Goal: Find specific page/section

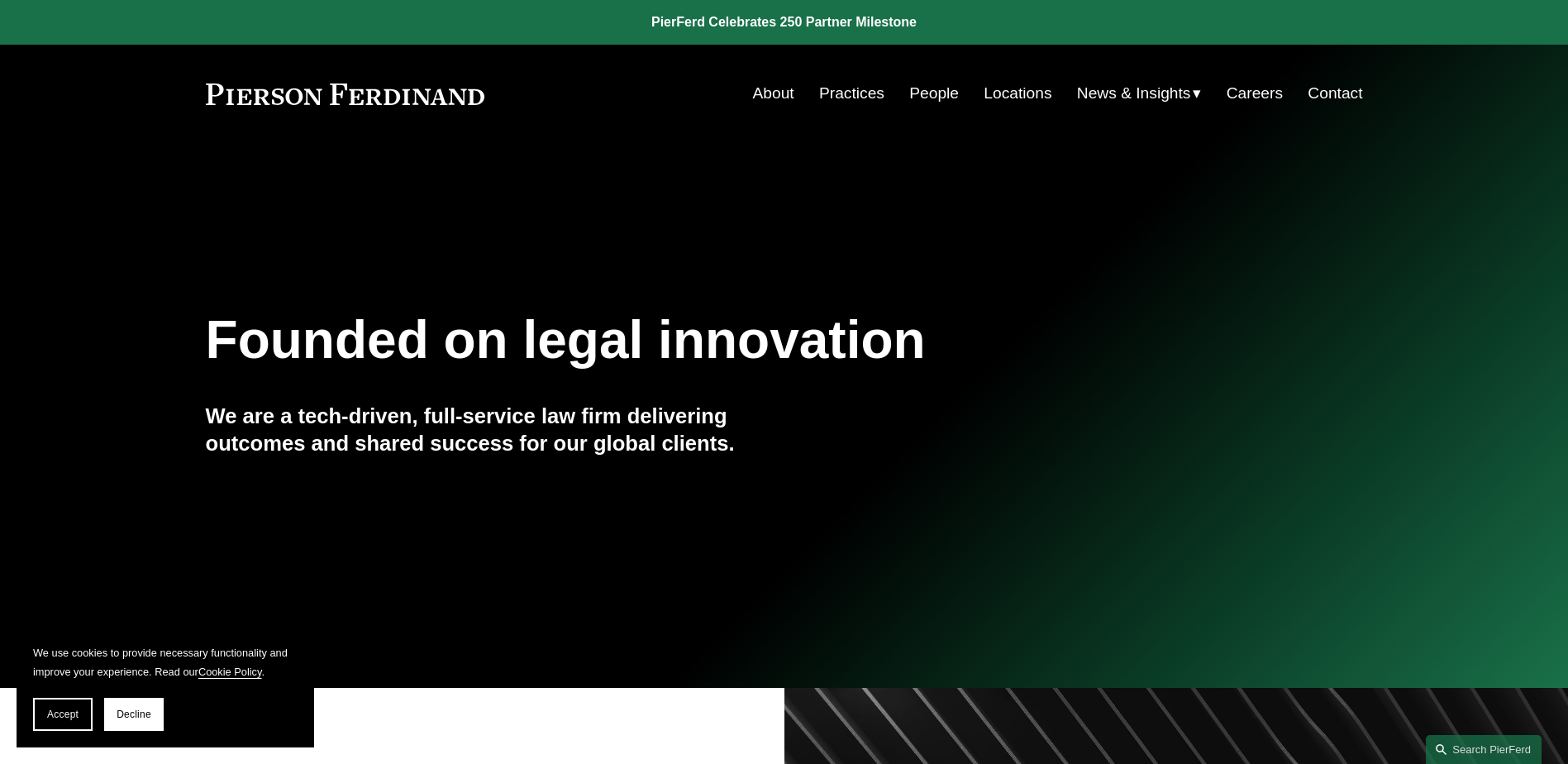
click at [929, 92] on link "People" at bounding box center [934, 94] width 50 height 31
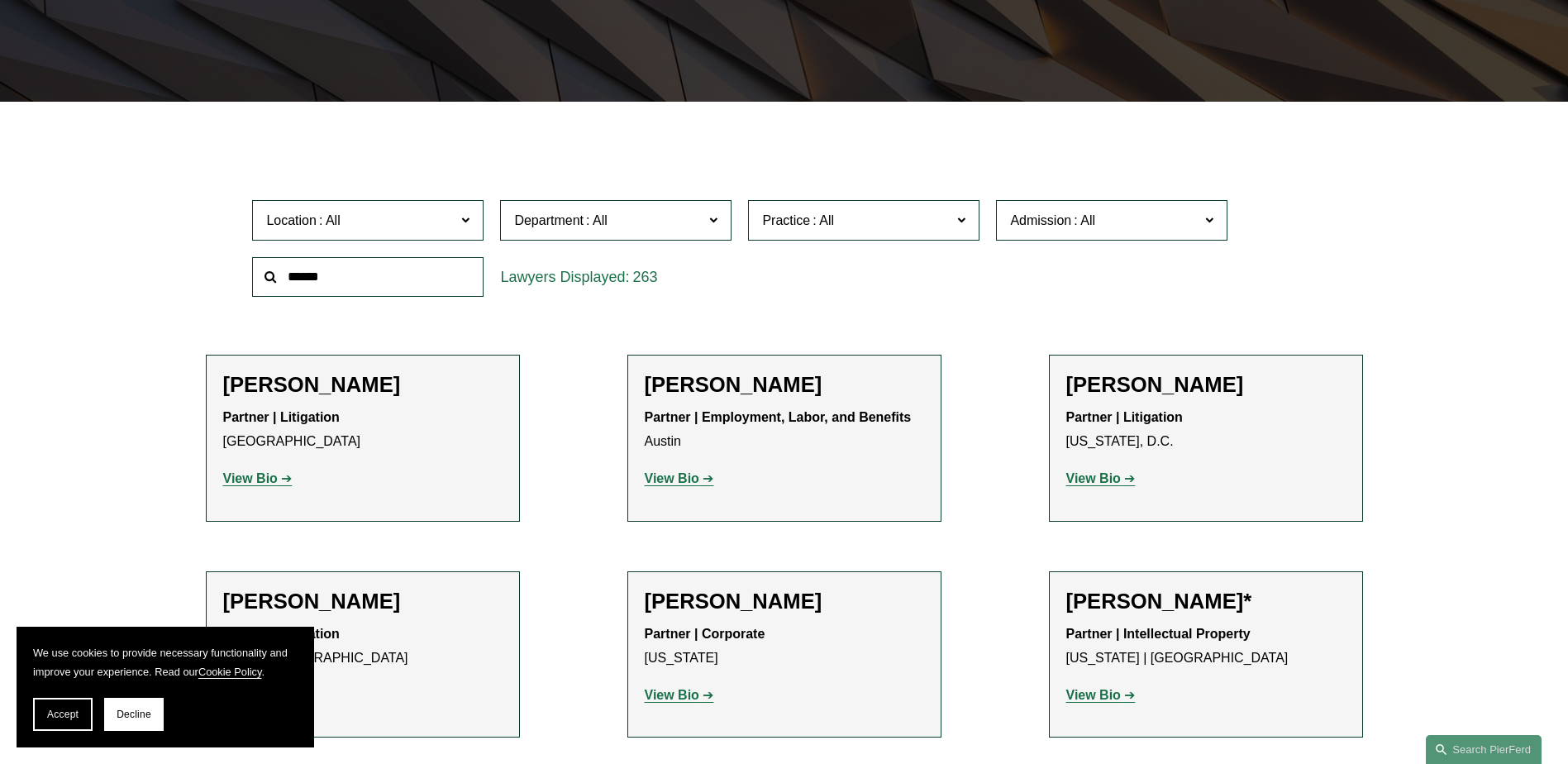
scroll to position [413, 0]
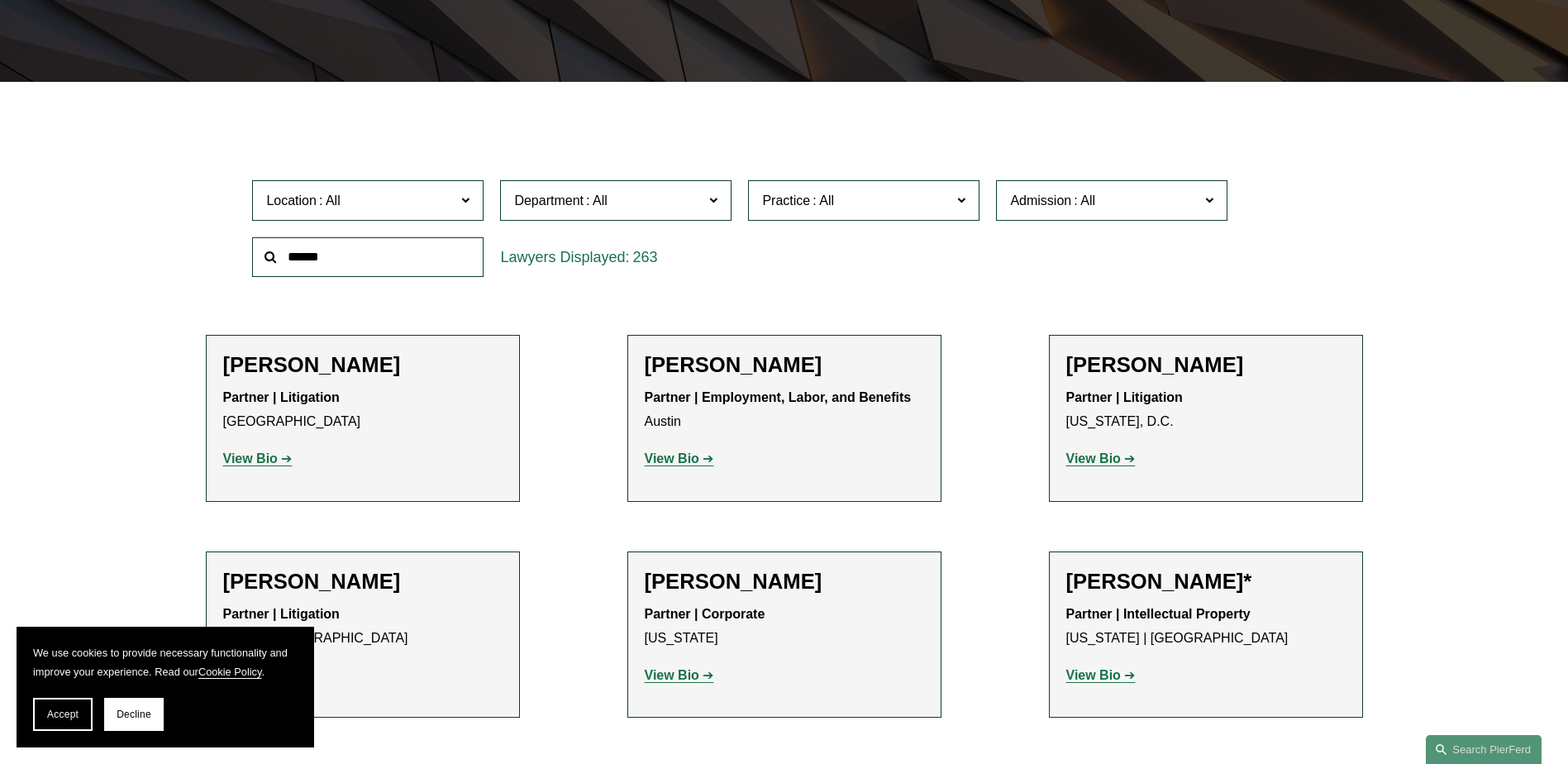
click at [393, 259] on input "text" at bounding box center [367, 257] width 231 height 41
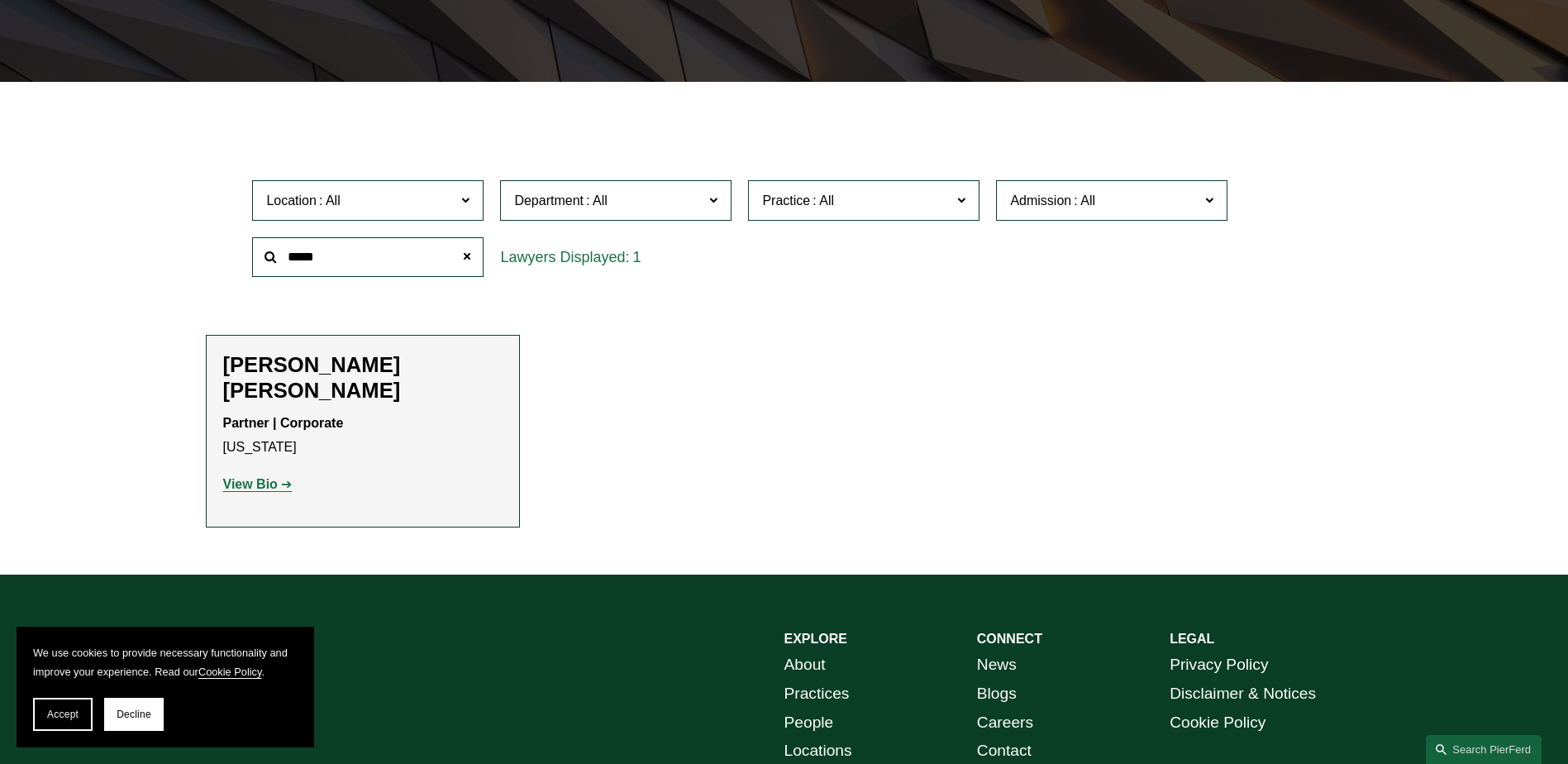
type input "*****"
click at [258, 477] on strong "View Bio" at bounding box center [250, 484] width 55 height 14
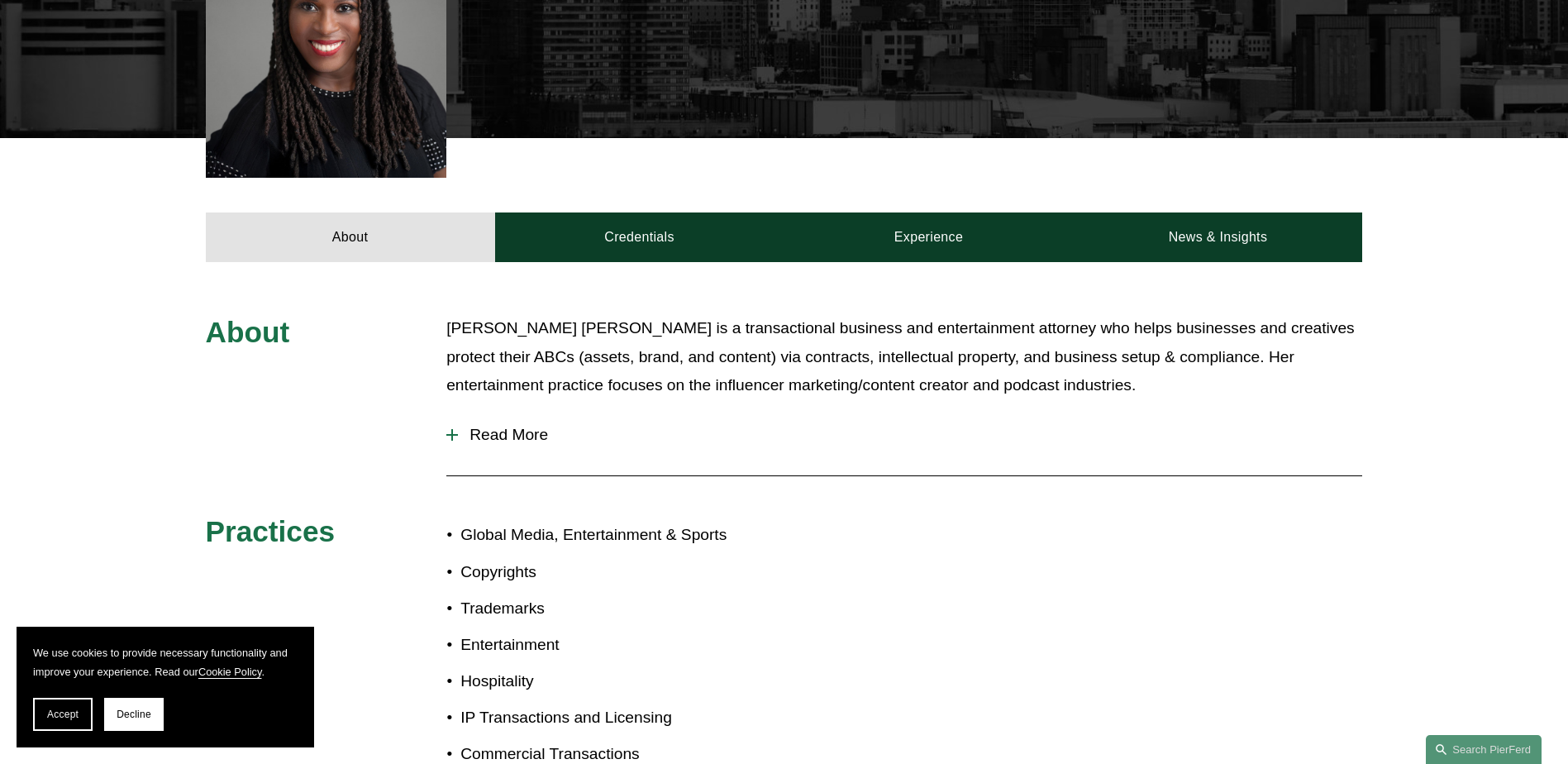
scroll to position [83, 0]
